Goal: Transaction & Acquisition: Purchase product/service

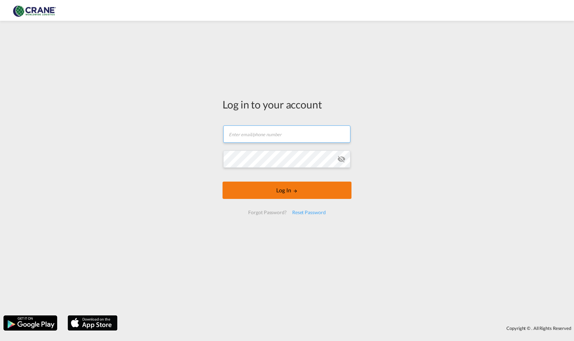
type input "[EMAIL_ADDRESS][PERSON_NAME][DOMAIN_NAME]"
click at [279, 193] on button "Log In" at bounding box center [286, 190] width 129 height 17
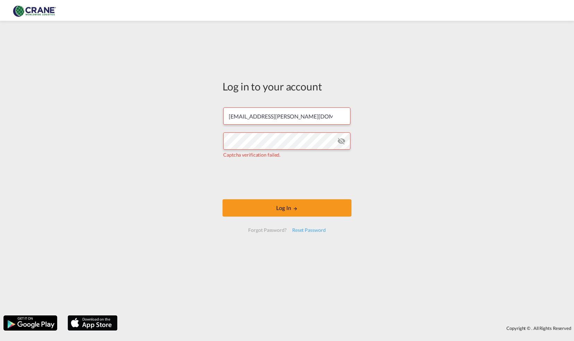
click at [337, 142] on md-icon "icon-eye-off" at bounding box center [341, 141] width 8 height 8
click at [273, 202] on button "Log In" at bounding box center [286, 207] width 129 height 17
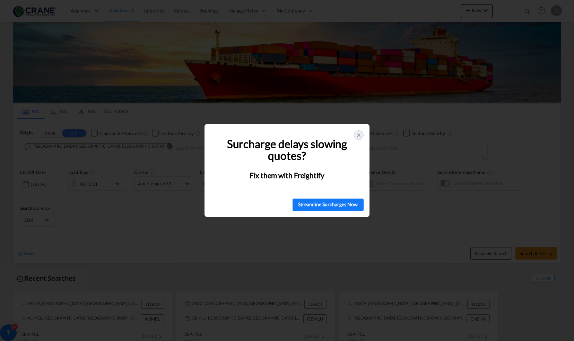
click at [356, 130] on div at bounding box center [359, 135] width 10 height 10
click at [357, 133] on icon at bounding box center [359, 135] width 6 height 6
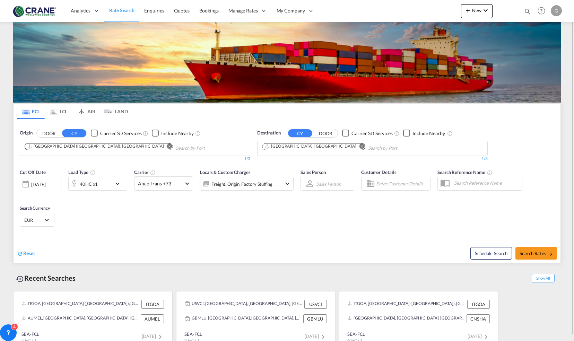
click at [359, 146] on md-icon "Remove" at bounding box center [361, 145] width 5 height 5
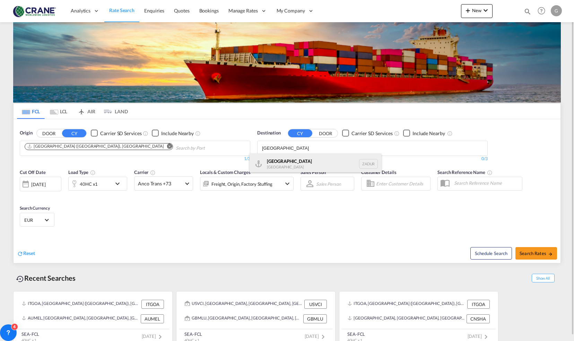
type input "[GEOGRAPHIC_DATA]"
click at [321, 159] on div "[GEOGRAPHIC_DATA] [GEOGRAPHIC_DATA] ZADUR" at bounding box center [315, 163] width 132 height 21
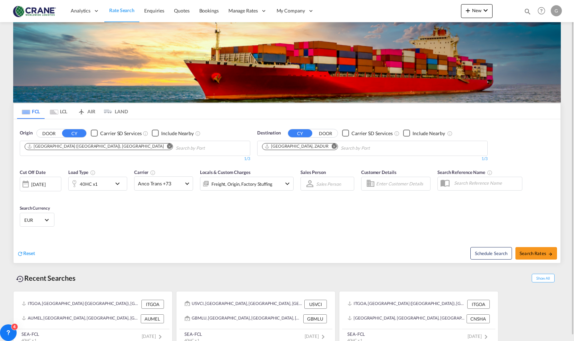
click at [94, 182] on div "40HC x1" at bounding box center [89, 184] width 18 height 10
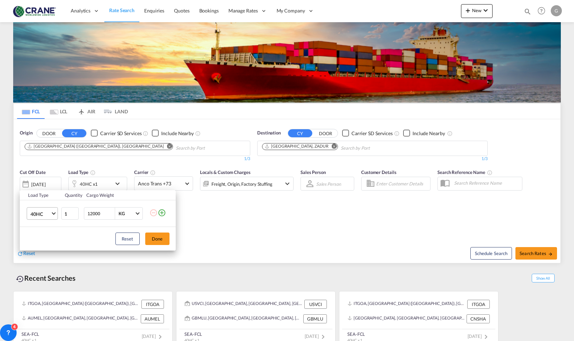
click at [44, 217] on span "40HC" at bounding box center [40, 214] width 20 height 7
click at [41, 183] on div "20GP" at bounding box center [36, 180] width 12 height 7
click at [165, 243] on button "Done" at bounding box center [157, 238] width 24 height 12
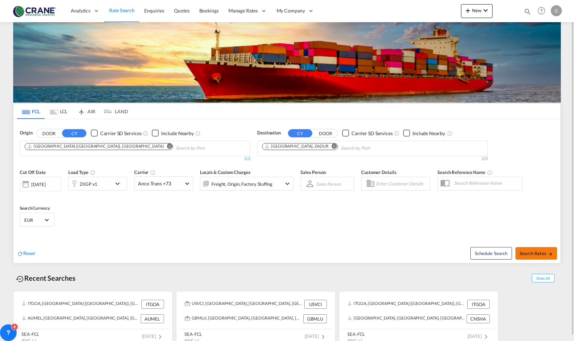
click at [545, 251] on span "Search Rates" at bounding box center [535, 253] width 33 height 6
type input "ITGOA to ZADUR / [DATE]"
